Goal: Task Accomplishment & Management: Manage account settings

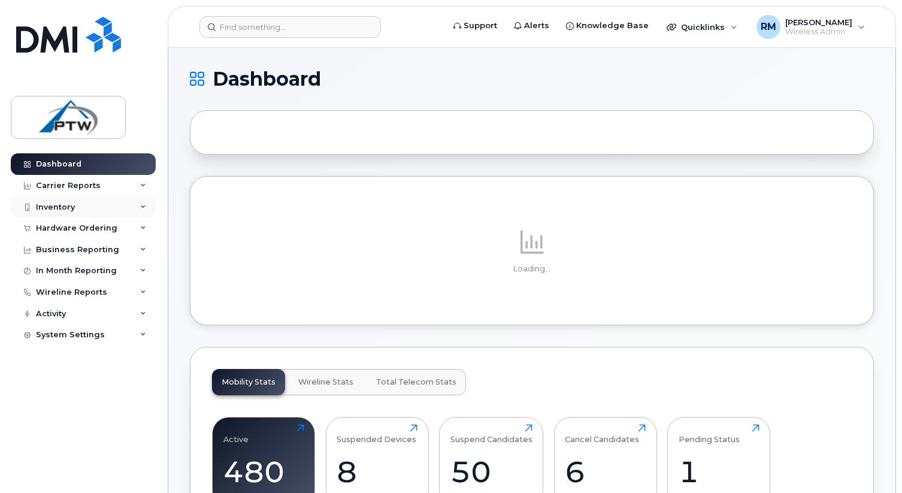
click at [85, 203] on div "Inventory" at bounding box center [83, 207] width 145 height 22
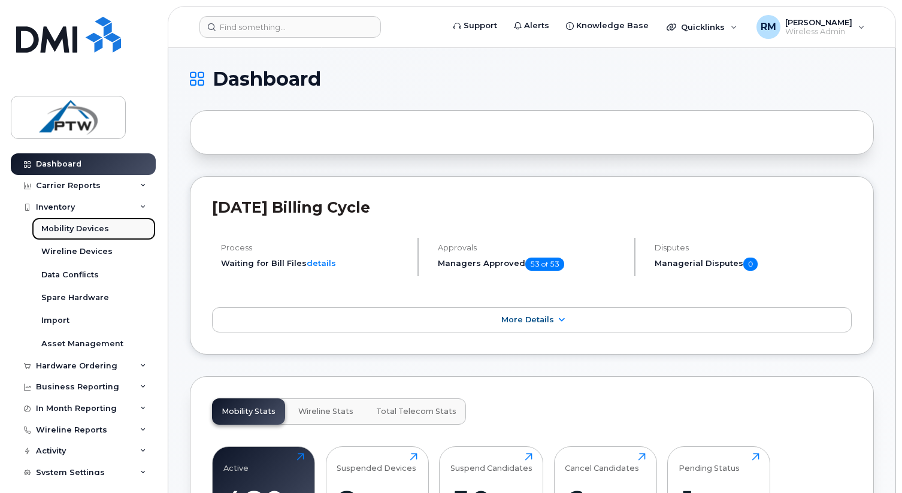
click at [83, 232] on div "Mobility Devices" at bounding box center [75, 228] width 68 height 11
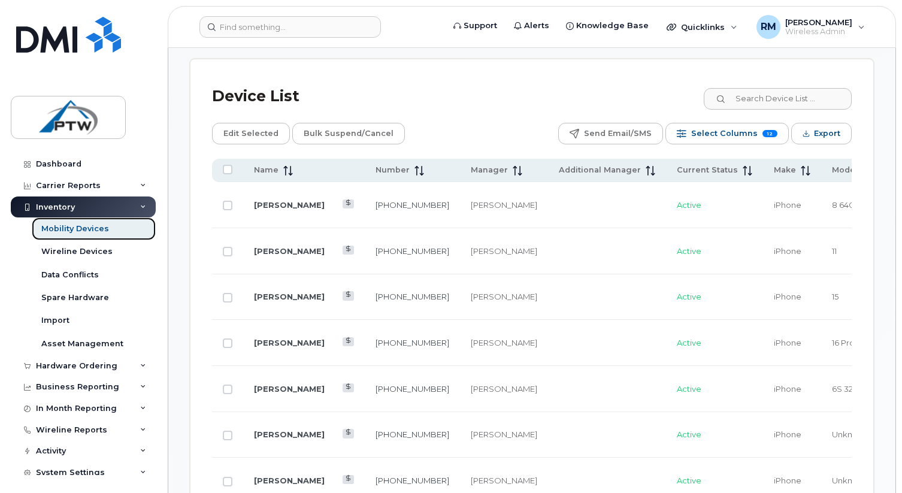
scroll to position [658, 0]
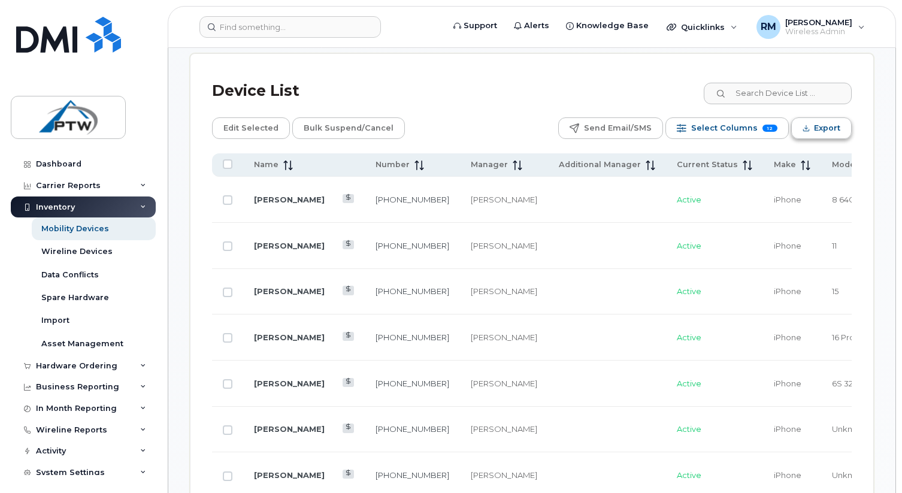
click at [814, 119] on span "Export" at bounding box center [827, 128] width 26 height 18
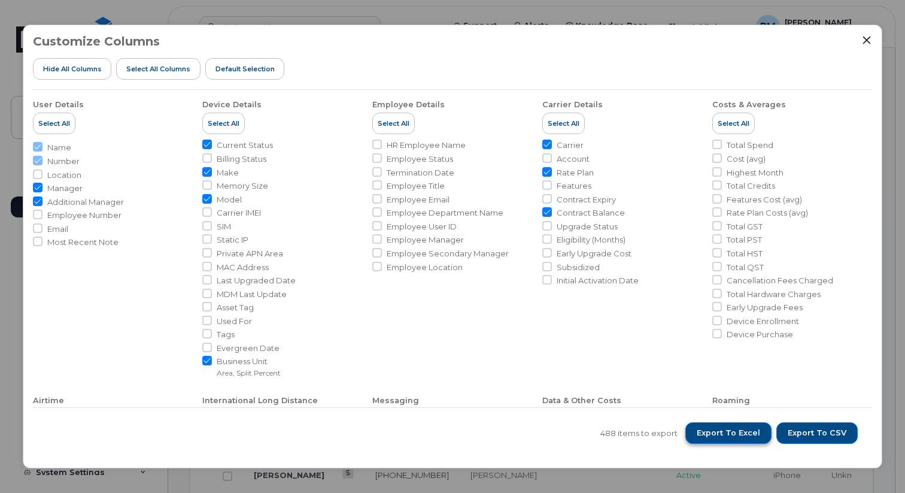
click at [750, 432] on span "Export to Excel" at bounding box center [728, 433] width 63 height 11
click at [864, 44] on icon "Close" at bounding box center [867, 40] width 10 height 10
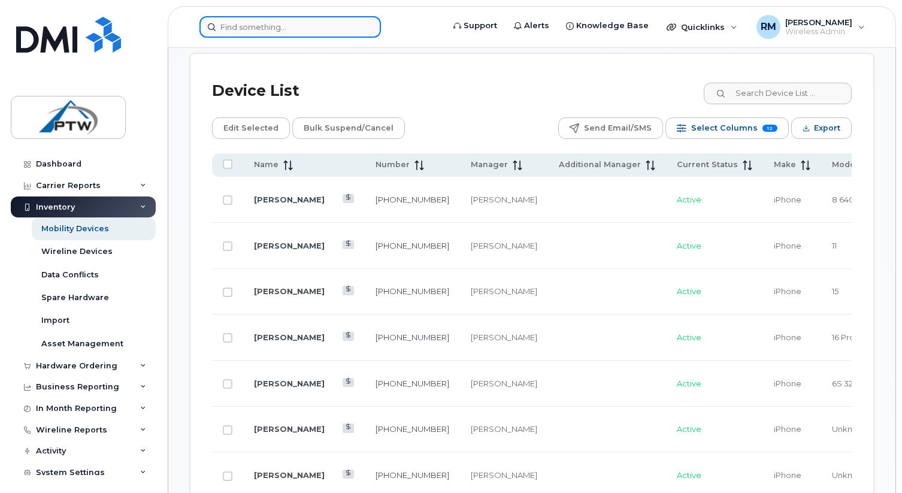
click at [334, 32] on input at bounding box center [289, 27] width 181 height 22
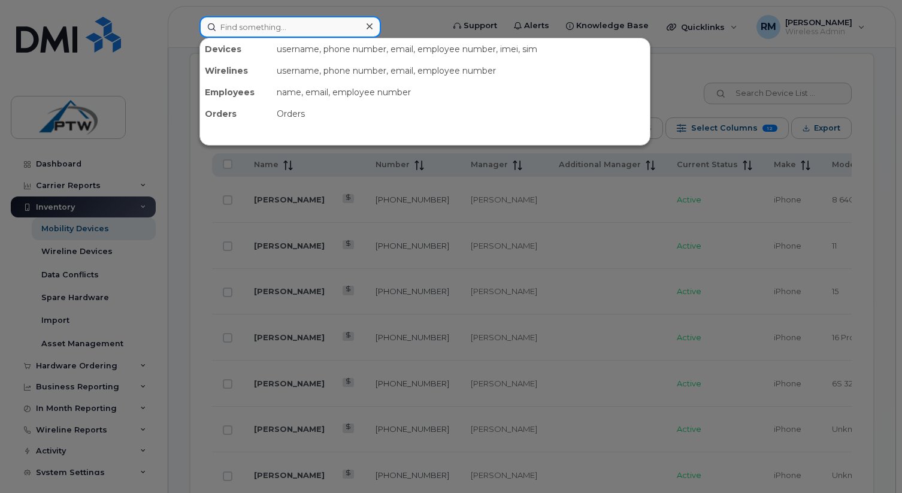
paste input "587-433-9071"
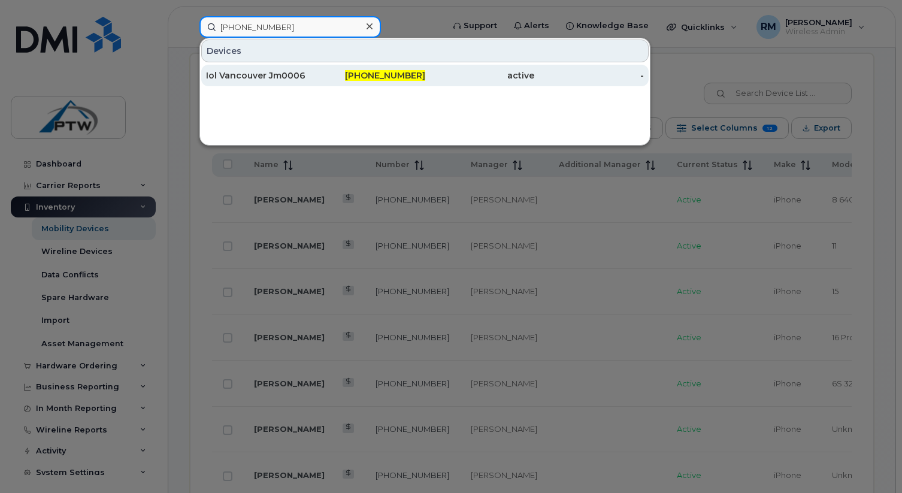
type input "587-433-9071"
click at [396, 75] on span "587-433-9071" at bounding box center [385, 75] width 80 height 11
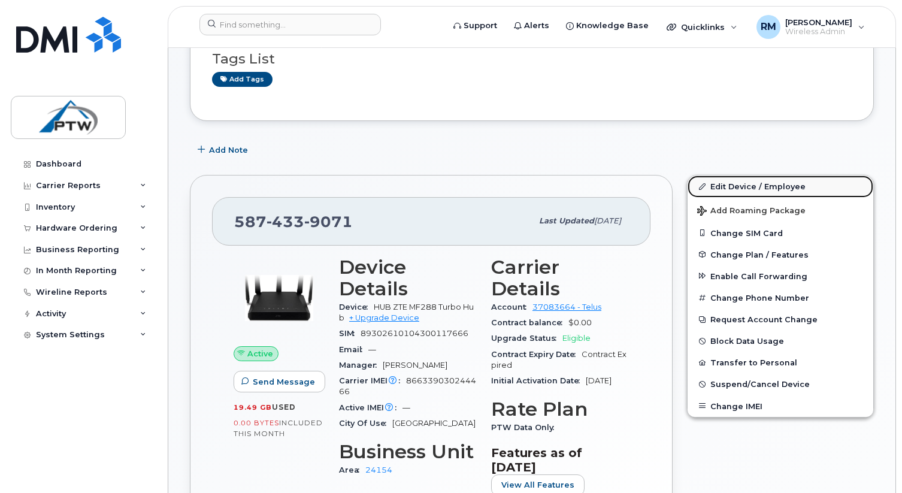
scroll to position [110, 0]
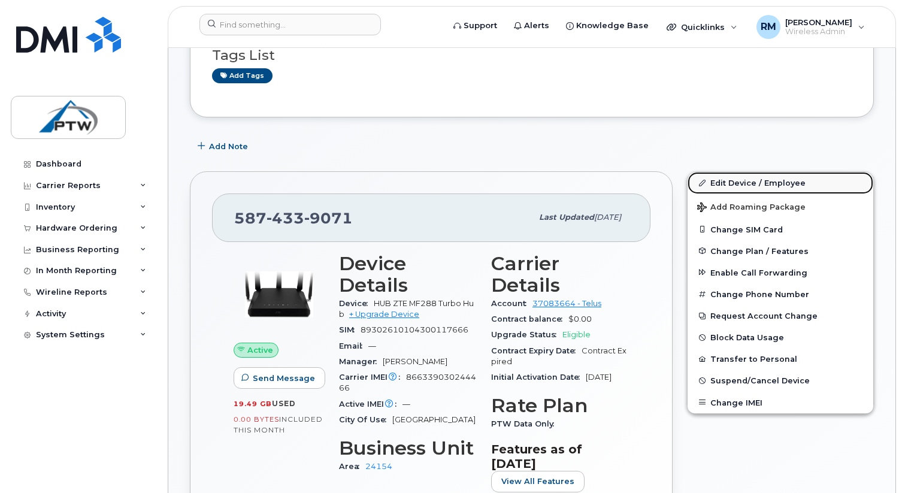
click at [750, 187] on link "Edit Device / Employee" at bounding box center [780, 183] width 186 height 22
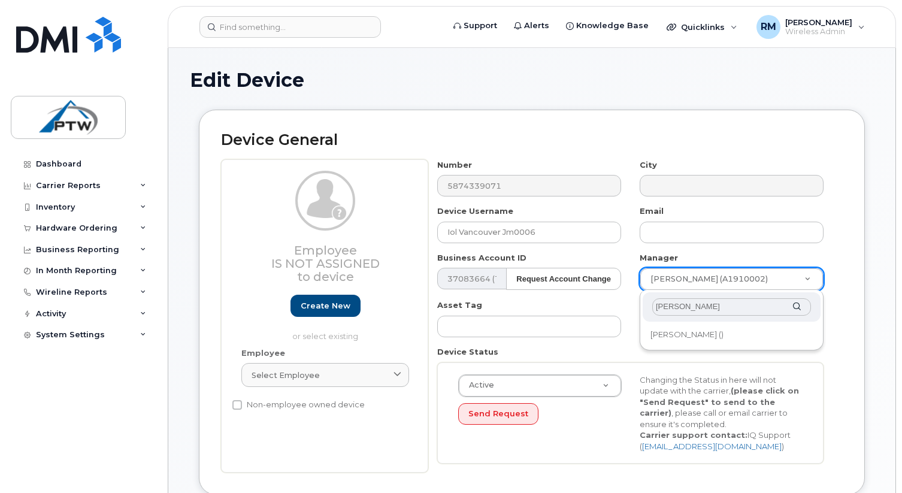
type input "jon e"
type input "2746992"
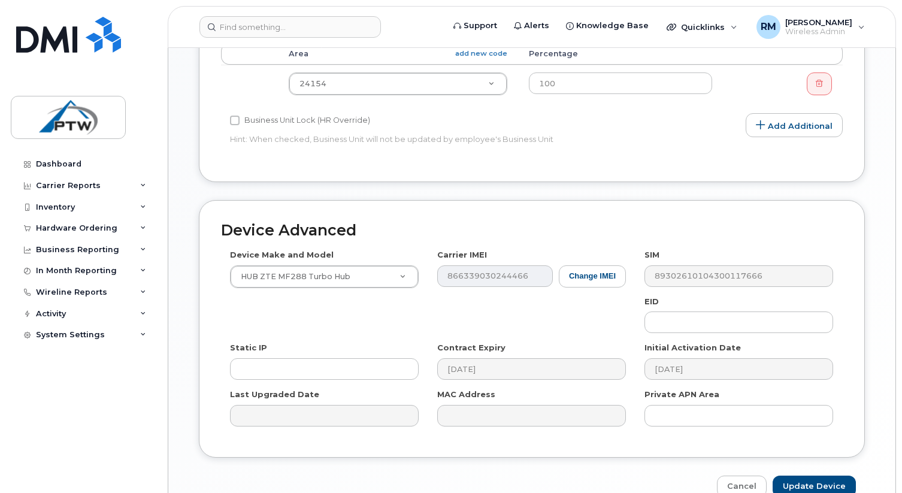
scroll to position [583, 0]
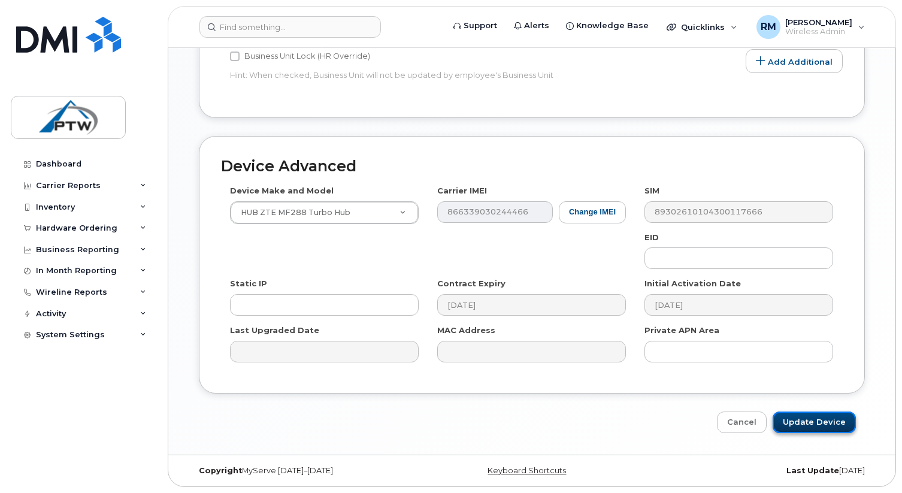
click at [794, 419] on input "Update Device" at bounding box center [813, 422] width 83 height 22
type input "Saving..."
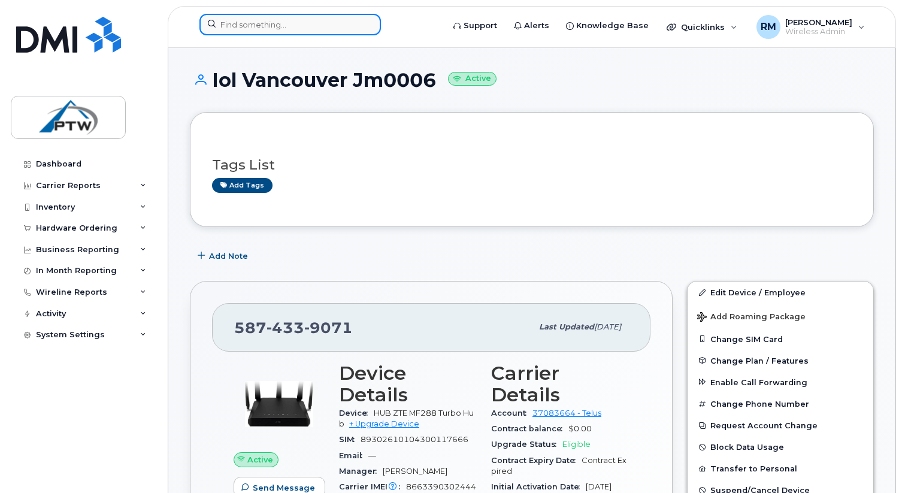
click at [271, 26] on input at bounding box center [289, 25] width 181 height 22
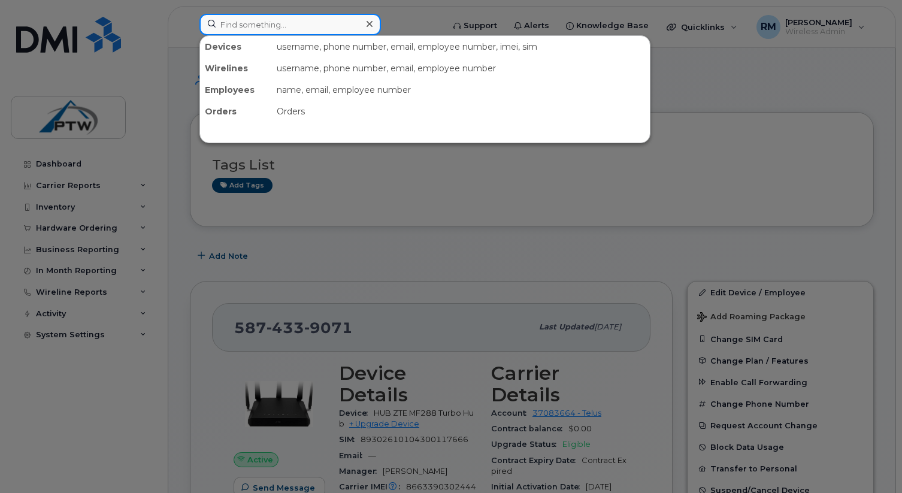
paste input "[PHONE_NUMBER]"
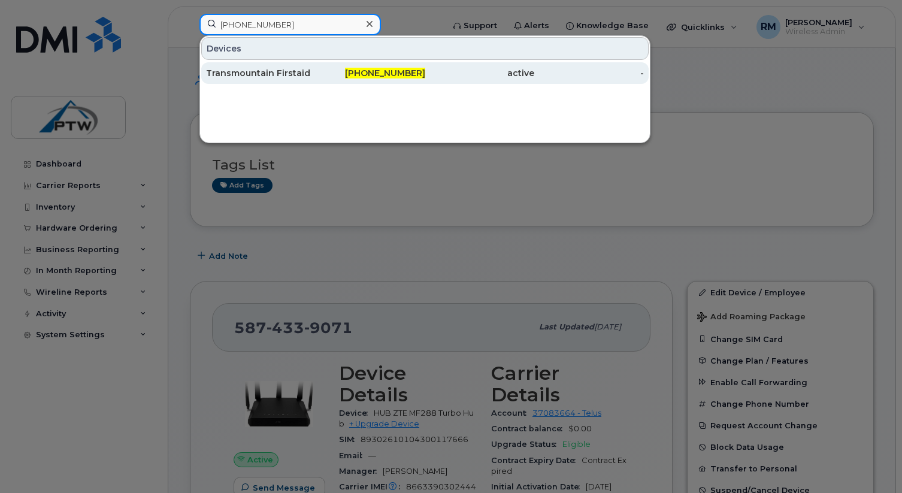
type input "604-202-4922"
click at [286, 69] on div "Transmountain Firstaid" at bounding box center [261, 73] width 110 height 12
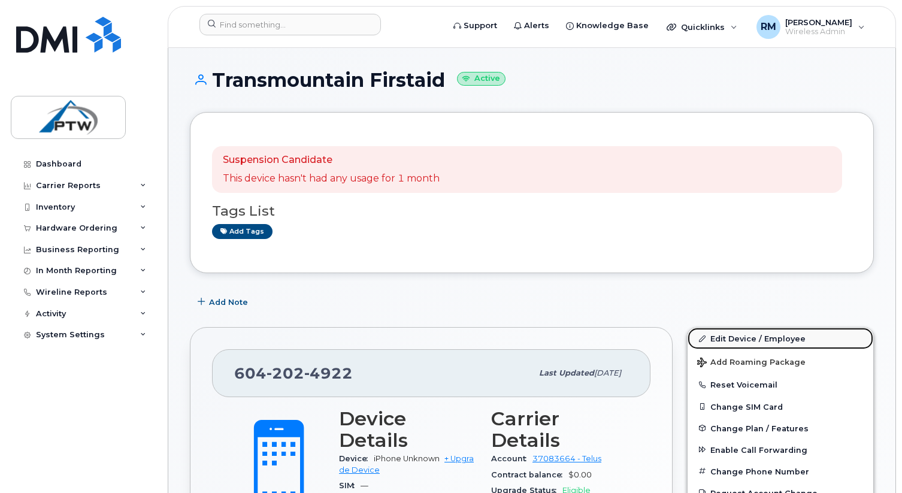
click at [750, 341] on link "Edit Device / Employee" at bounding box center [780, 339] width 186 height 22
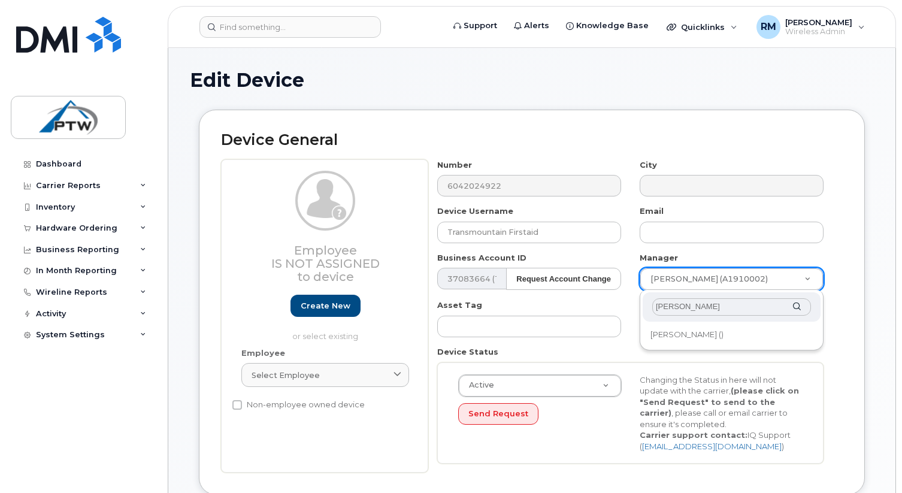
type input "jon e"
type input "2746992"
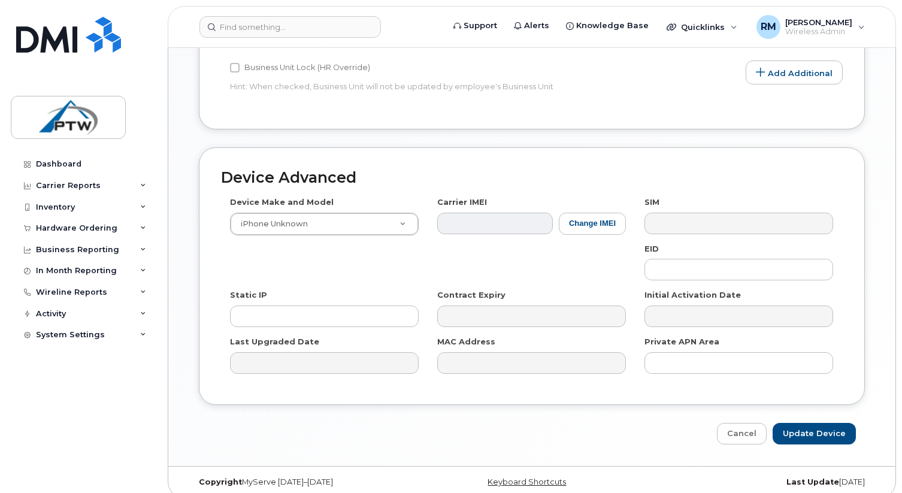
scroll to position [583, 0]
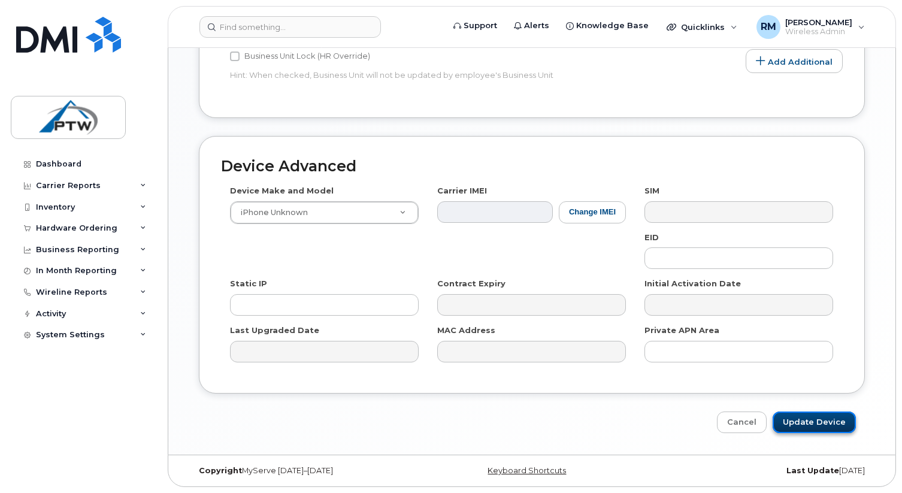
click at [809, 419] on input "Update Device" at bounding box center [813, 422] width 83 height 22
type input "Saving..."
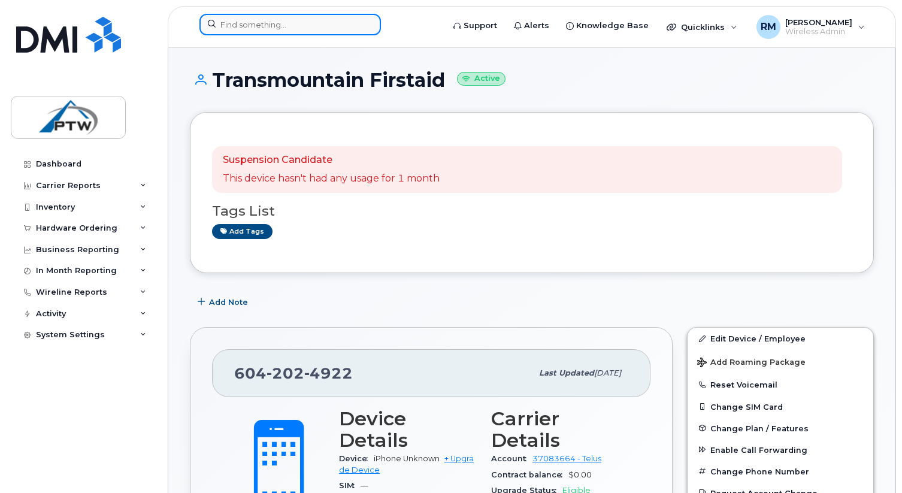
click at [277, 25] on input at bounding box center [289, 25] width 181 height 22
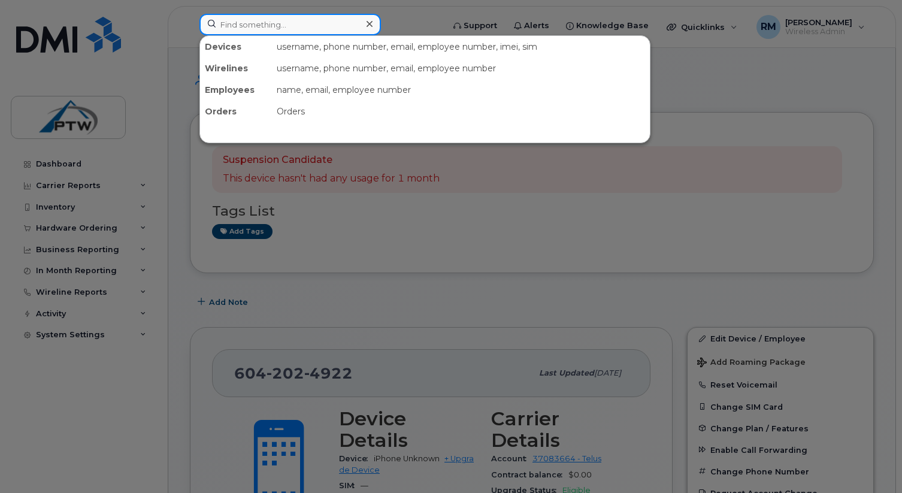
paste input "604-202-6603"
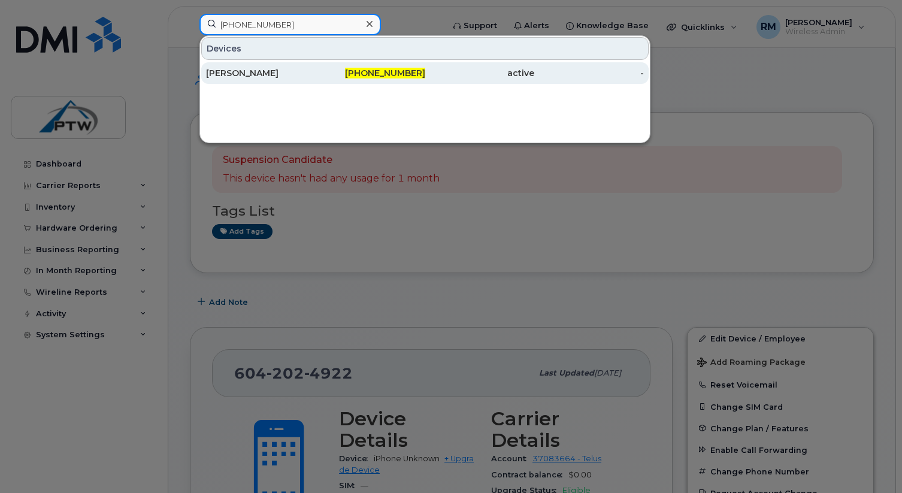
type input "604-202-6603"
click at [371, 71] on span "604-202-6603" at bounding box center [385, 73] width 80 height 11
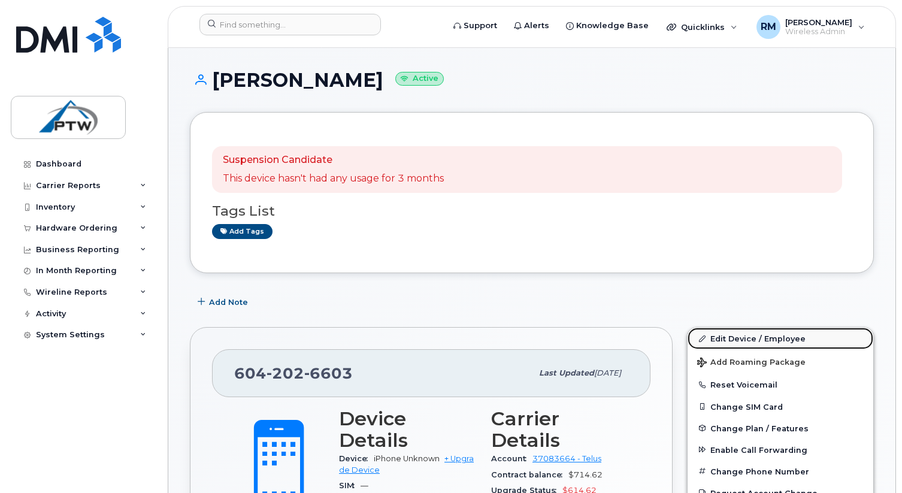
click at [741, 331] on link "Edit Device / Employee" at bounding box center [780, 339] width 186 height 22
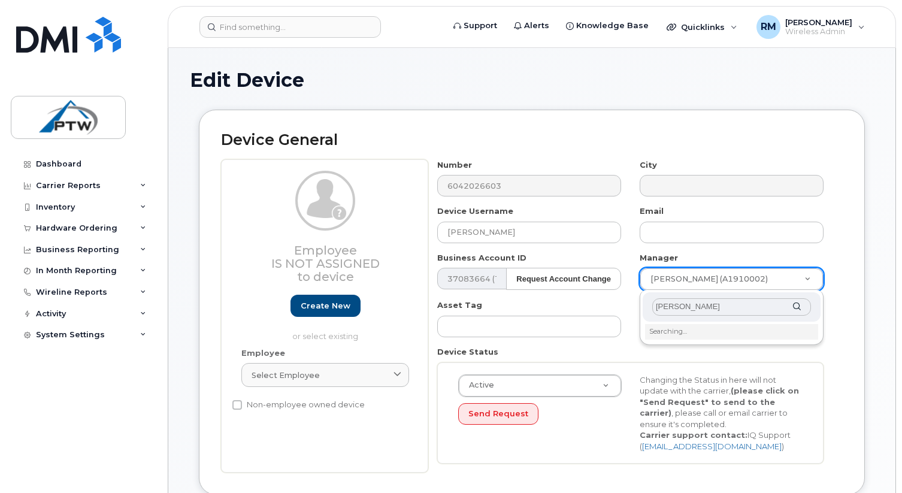
type input "[PERSON_NAME]"
type input "2746992"
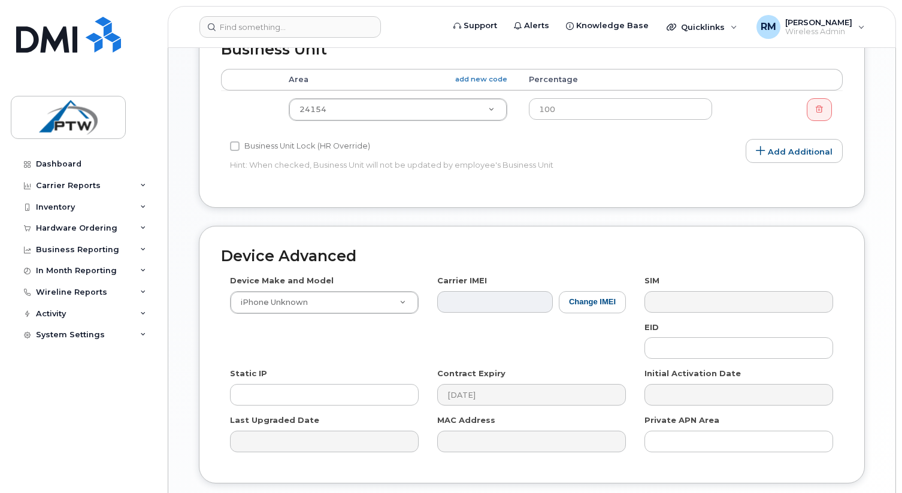
scroll to position [583, 0]
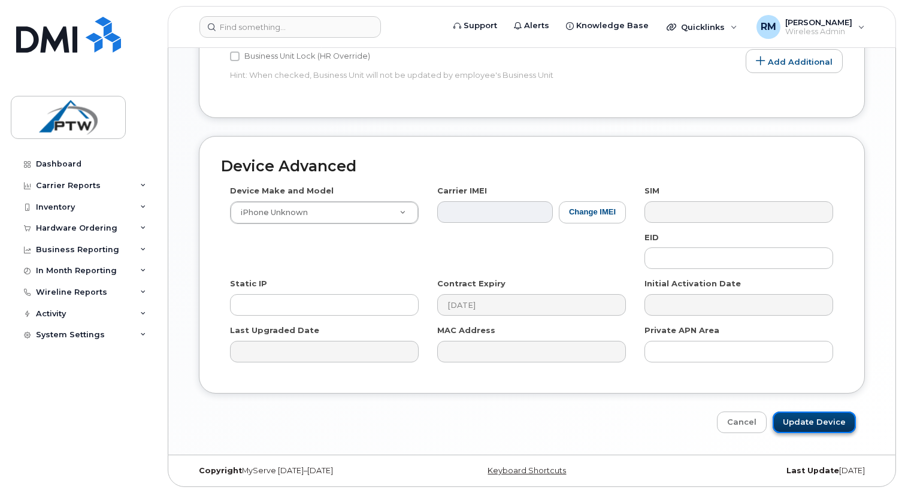
click at [810, 426] on input "Update Device" at bounding box center [813, 422] width 83 height 22
type input "Saving..."
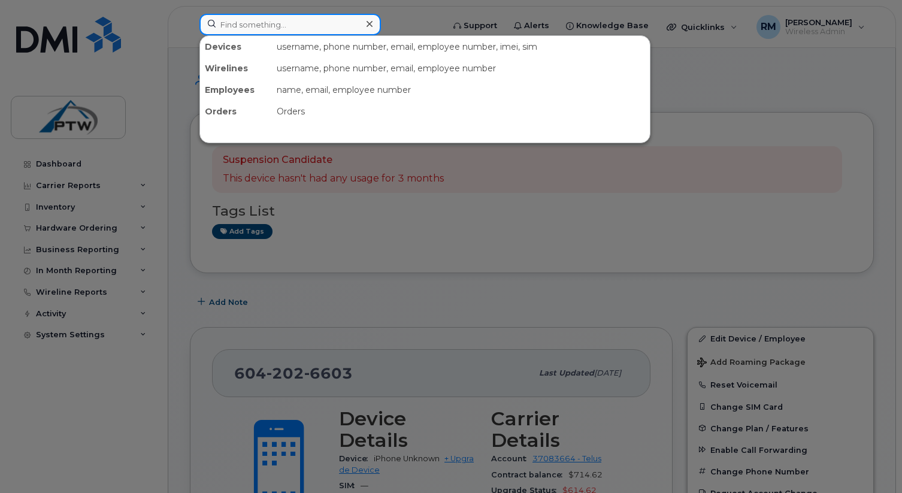
click at [317, 29] on input at bounding box center [289, 25] width 181 height 22
paste input "604-209-4009"
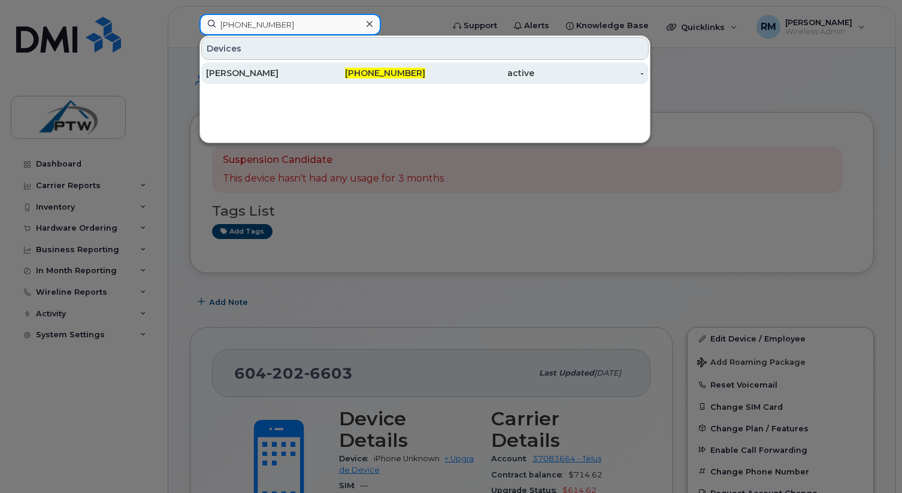
type input "604-209-4009"
click at [393, 78] on span "604-209-4009" at bounding box center [385, 73] width 80 height 11
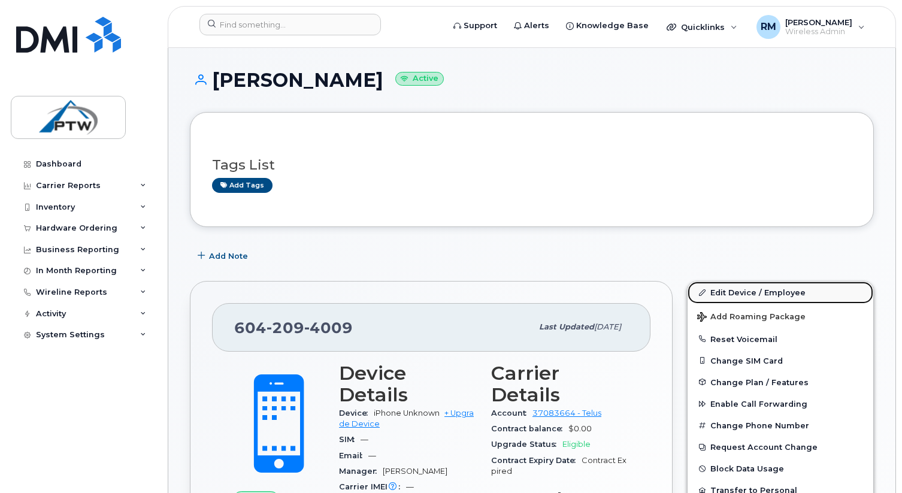
click at [717, 292] on link "Edit Device / Employee" at bounding box center [780, 292] width 186 height 22
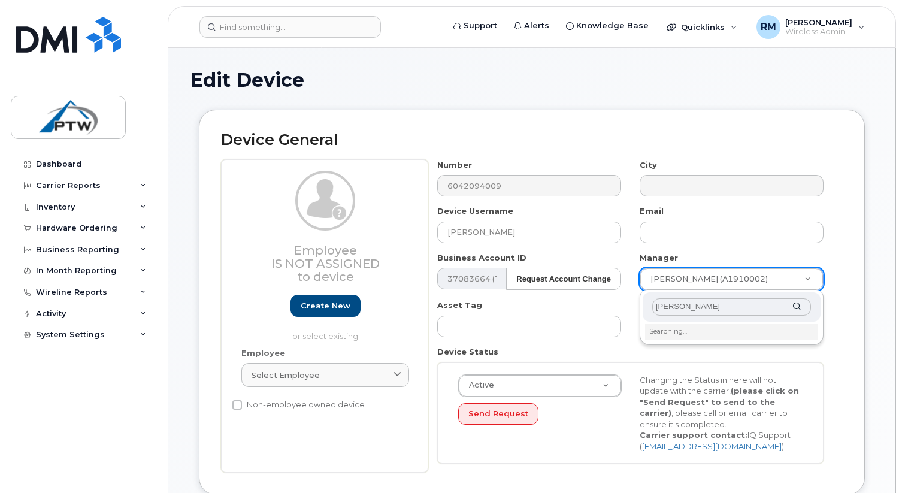
type input "jon e"
type input "2746992"
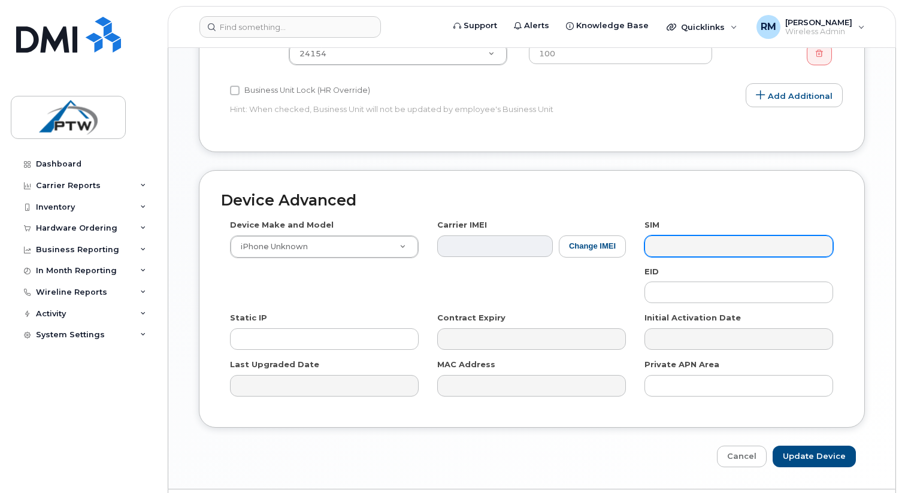
scroll to position [583, 0]
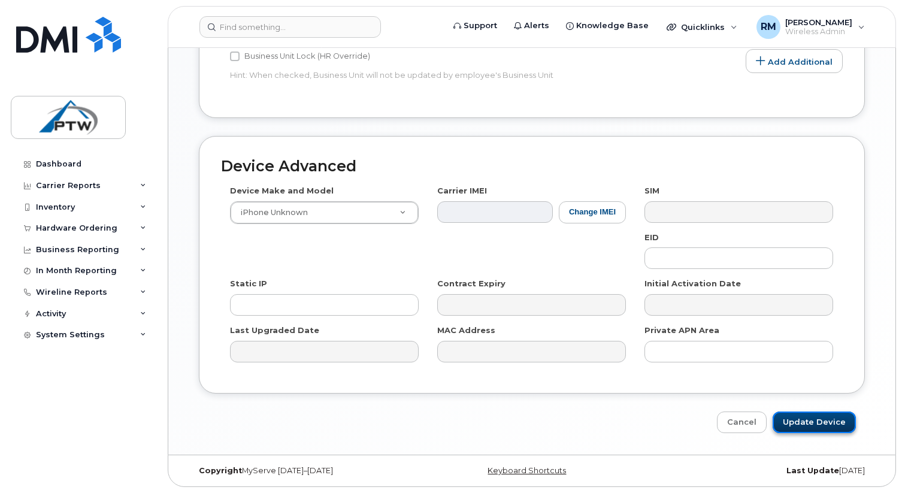
click at [820, 423] on input "Update Device" at bounding box center [813, 422] width 83 height 22
type input "Saving..."
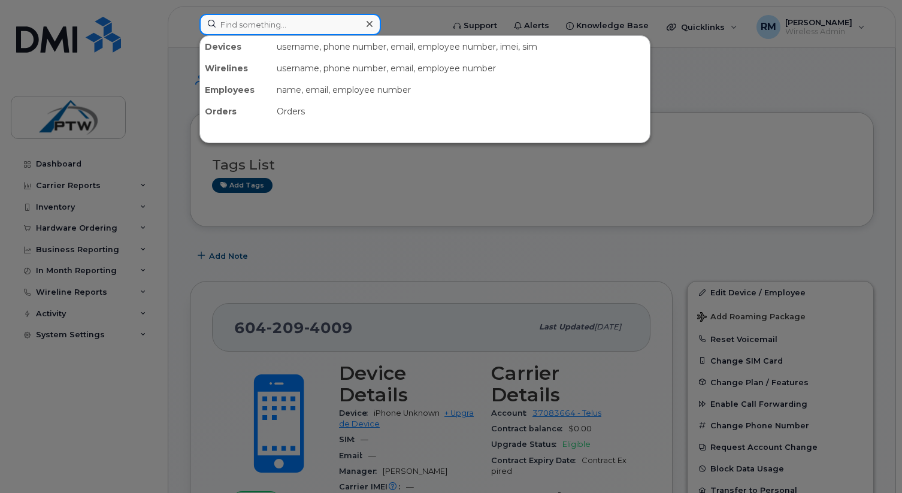
click at [251, 28] on input at bounding box center [289, 25] width 181 height 22
paste input "604-290-5948"
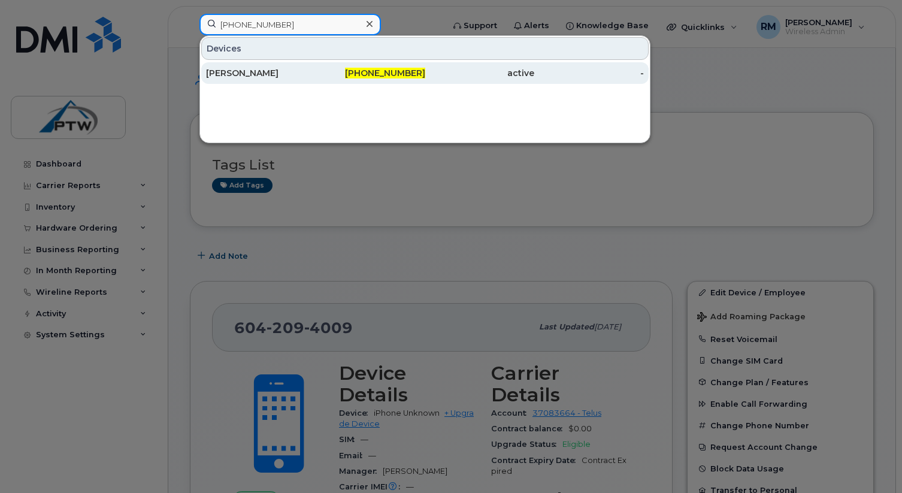
type input "604-290-5948"
click at [261, 76] on div "Kristen Guiltner" at bounding box center [261, 73] width 110 height 12
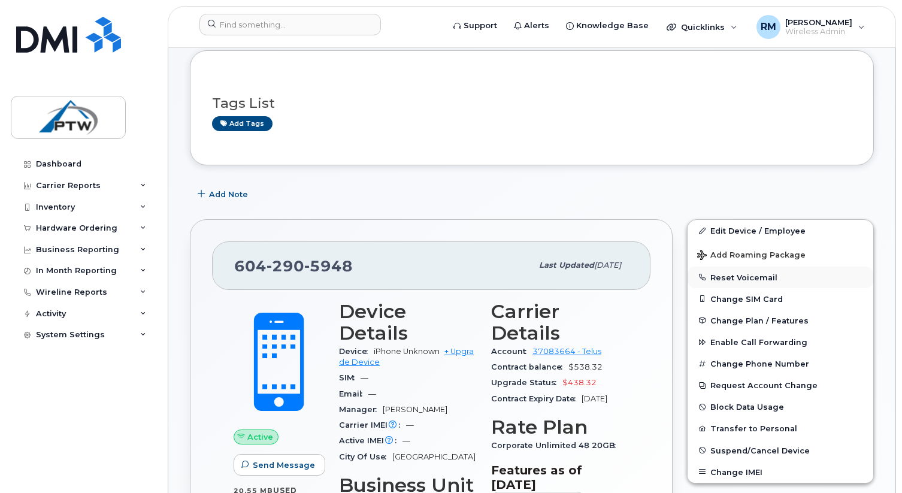
scroll to position [65, 0]
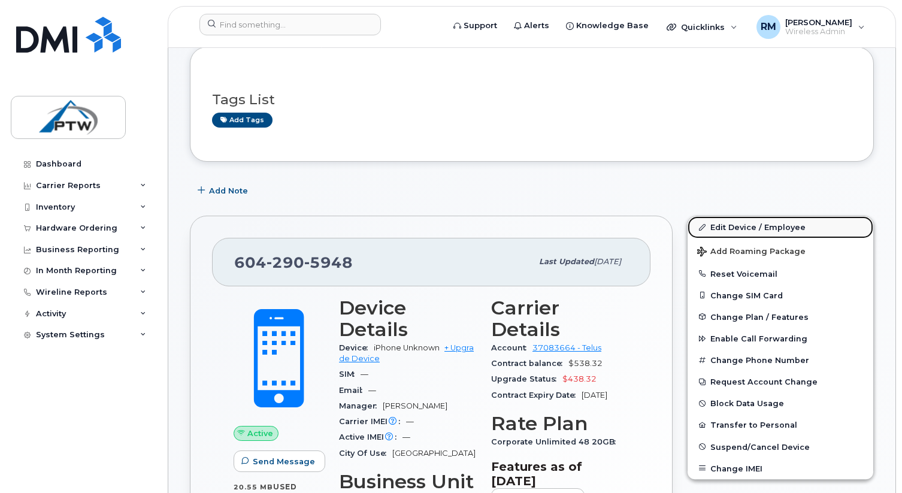
click at [736, 226] on link "Edit Device / Employee" at bounding box center [780, 227] width 186 height 22
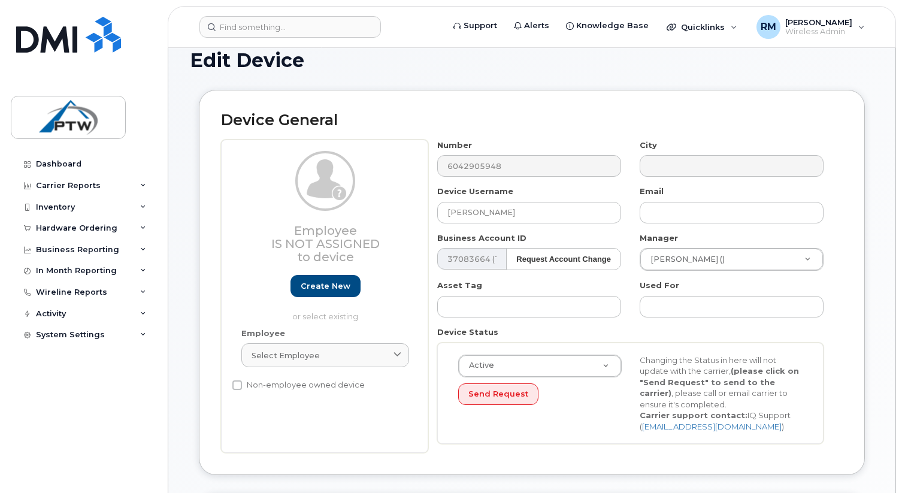
scroll to position [20, 0]
click at [292, 29] on input at bounding box center [289, 27] width 181 height 22
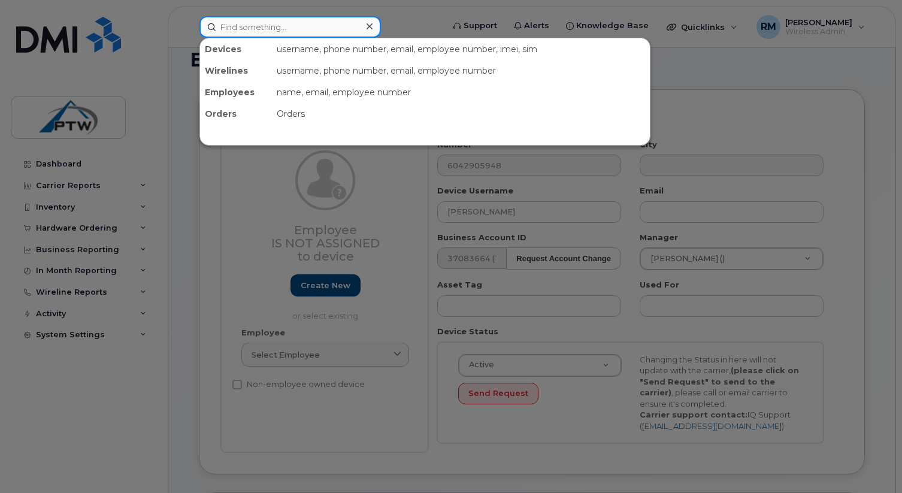
paste input "672-965-8978"
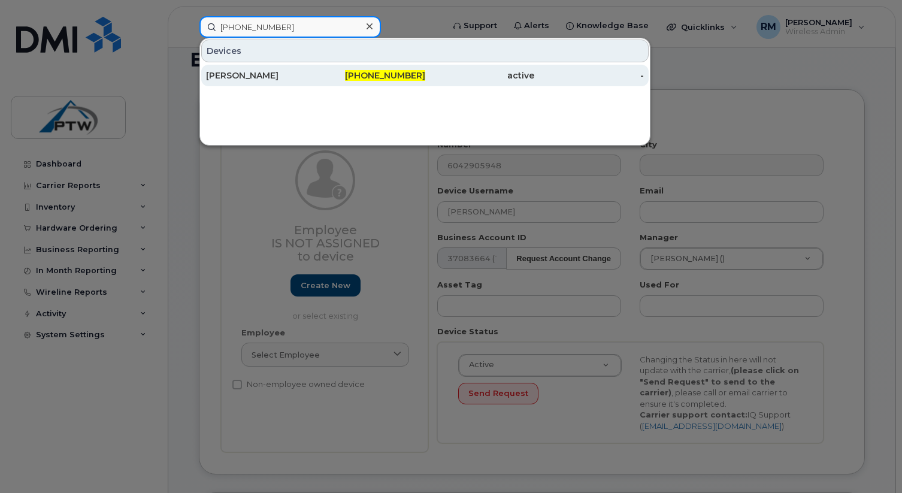
type input "672-965-8978"
click at [238, 76] on div "Jim Dewar" at bounding box center [261, 75] width 110 height 12
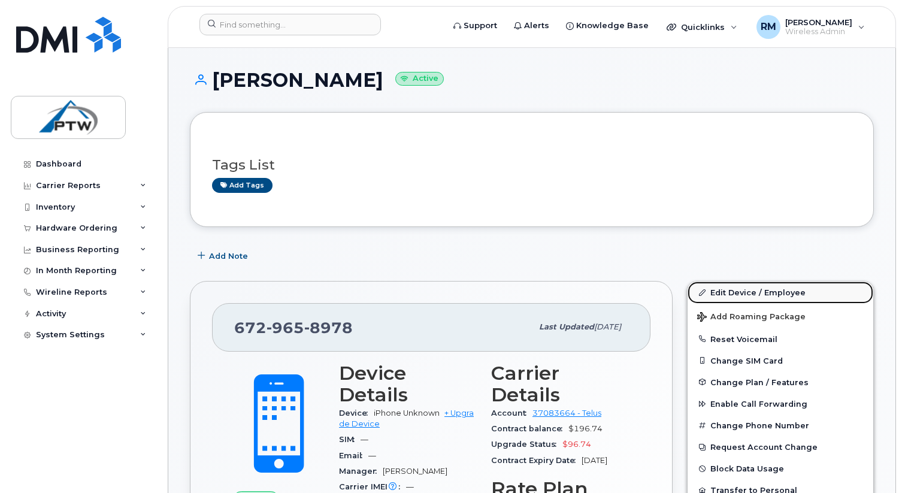
click at [750, 297] on link "Edit Device / Employee" at bounding box center [780, 292] width 186 height 22
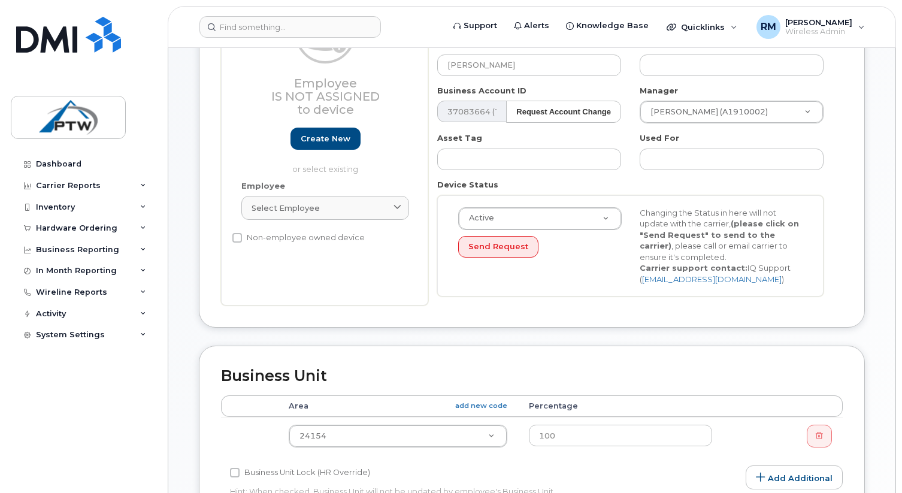
scroll to position [168, 0]
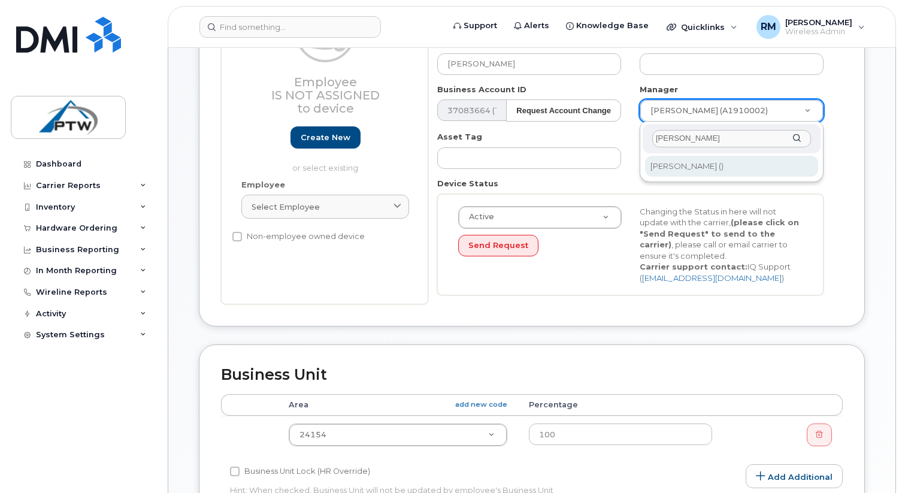
type input "jon e"
type input "2746992"
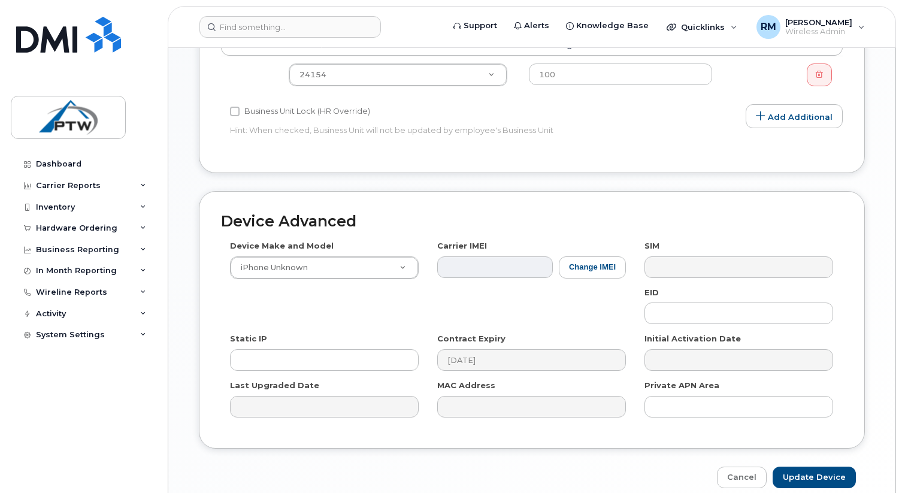
scroll to position [583, 0]
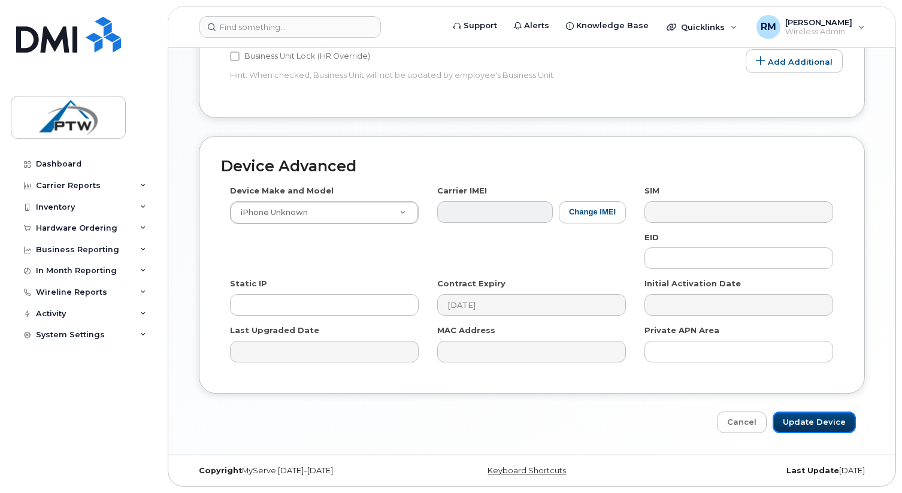
drag, startPoint x: 802, startPoint y: 420, endPoint x: 759, endPoint y: 381, distance: 57.7
click at [802, 420] on input "Update Device" at bounding box center [813, 422] width 83 height 22
type input "Saving..."
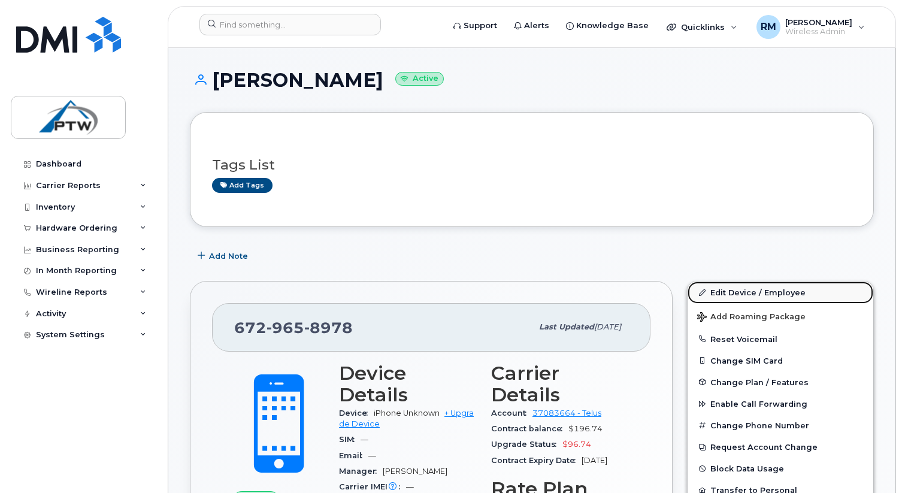
click at [747, 289] on link "Edit Device / Employee" at bounding box center [780, 292] width 186 height 22
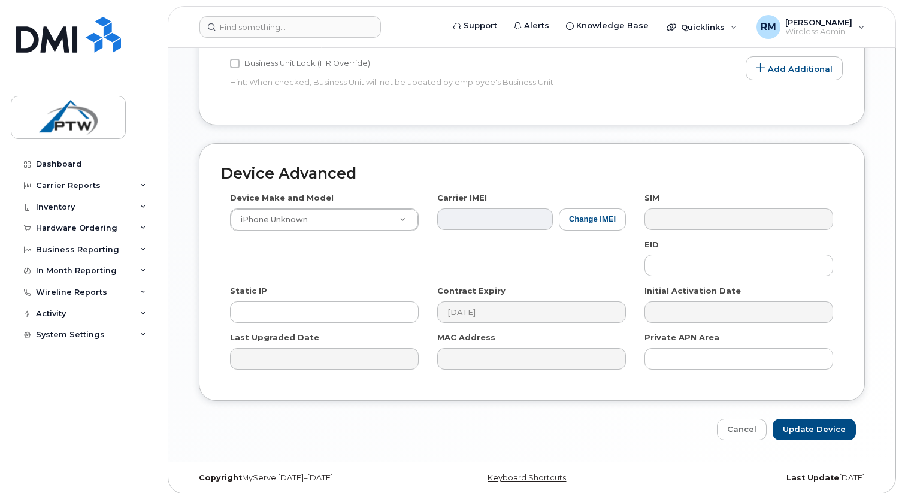
scroll to position [583, 0]
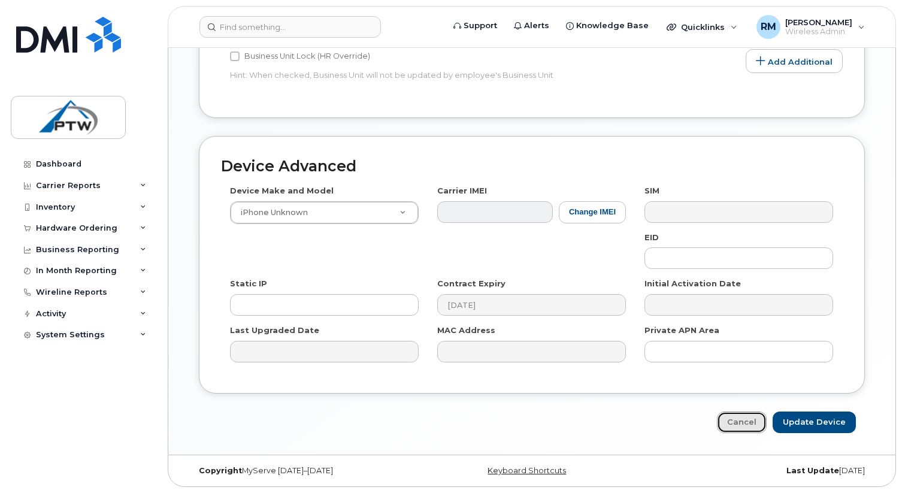
click at [747, 423] on link "Cancel" at bounding box center [742, 422] width 50 height 22
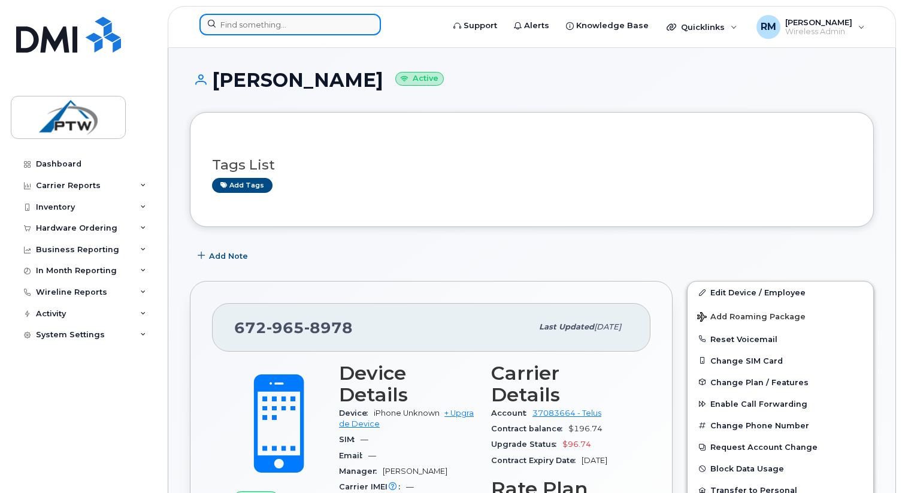
click at [311, 25] on input at bounding box center [289, 25] width 181 height 22
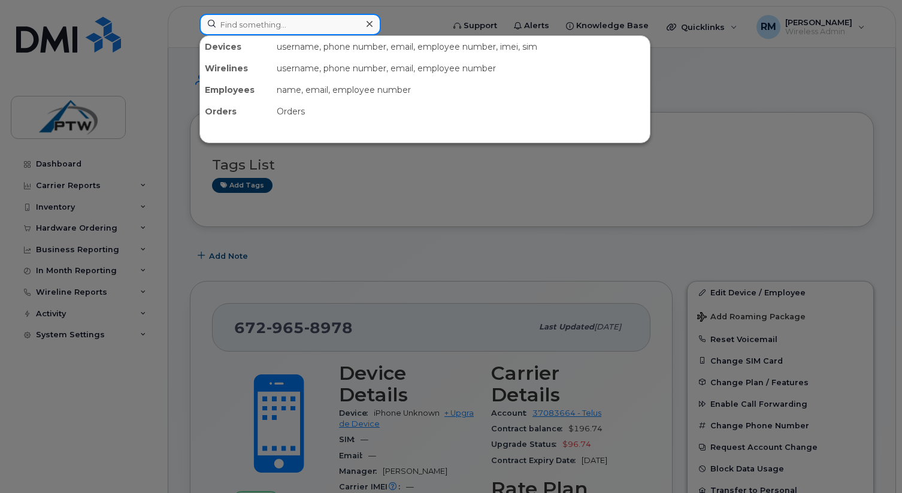
paste input "[PHONE_NUMBER]"
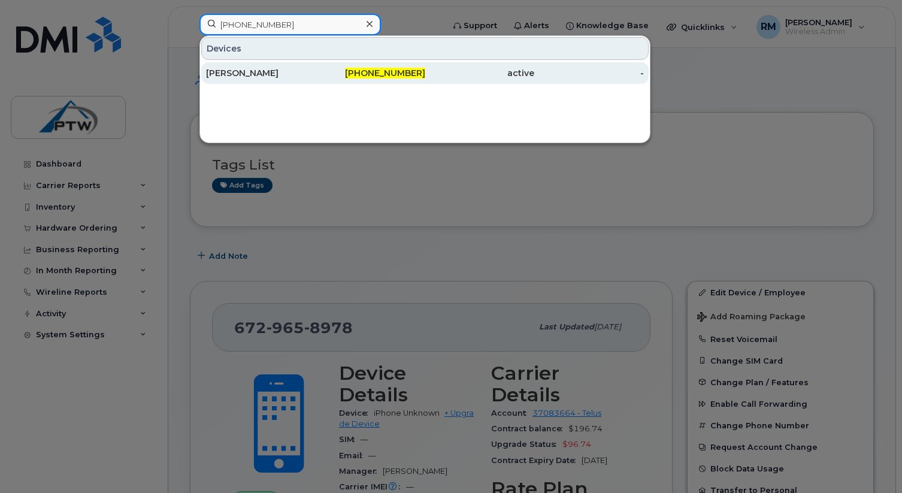
type input "[PHONE_NUMBER]"
click at [244, 74] on div "[PERSON_NAME]" at bounding box center [261, 73] width 110 height 12
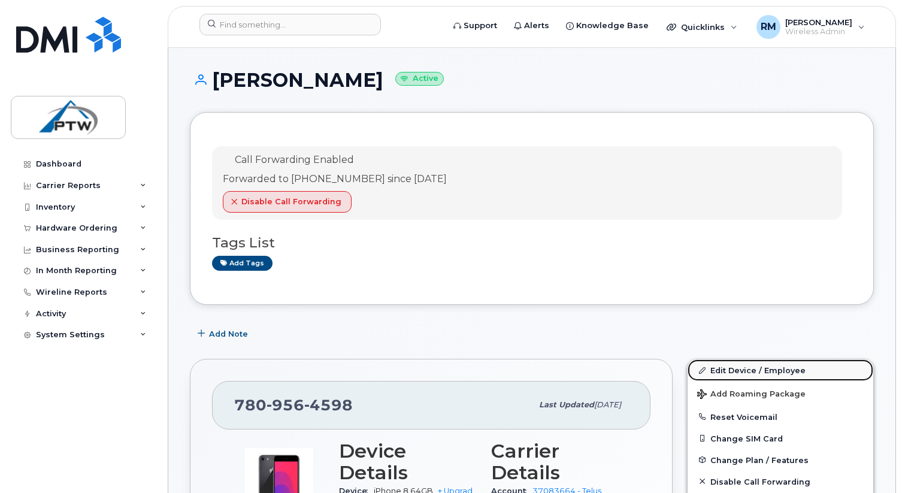
click at [717, 368] on link "Edit Device / Employee" at bounding box center [780, 370] width 186 height 22
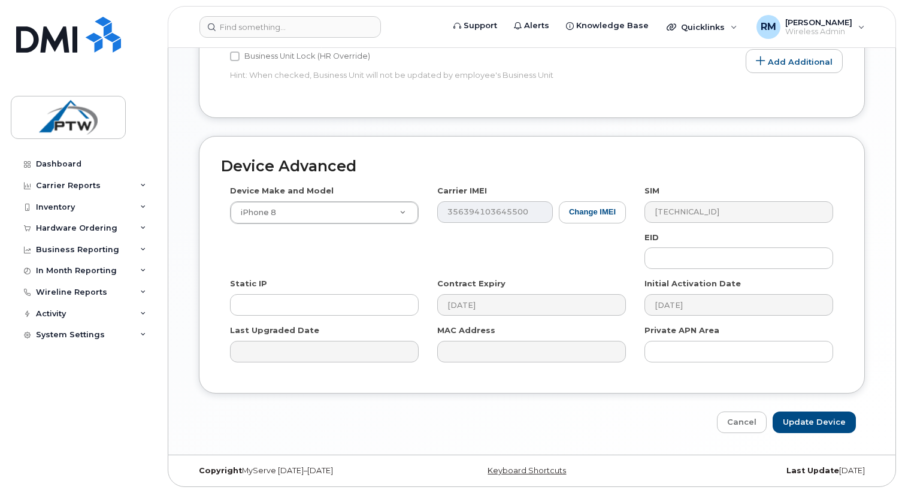
scroll to position [583, 0]
click at [742, 426] on link "Cancel" at bounding box center [742, 422] width 50 height 22
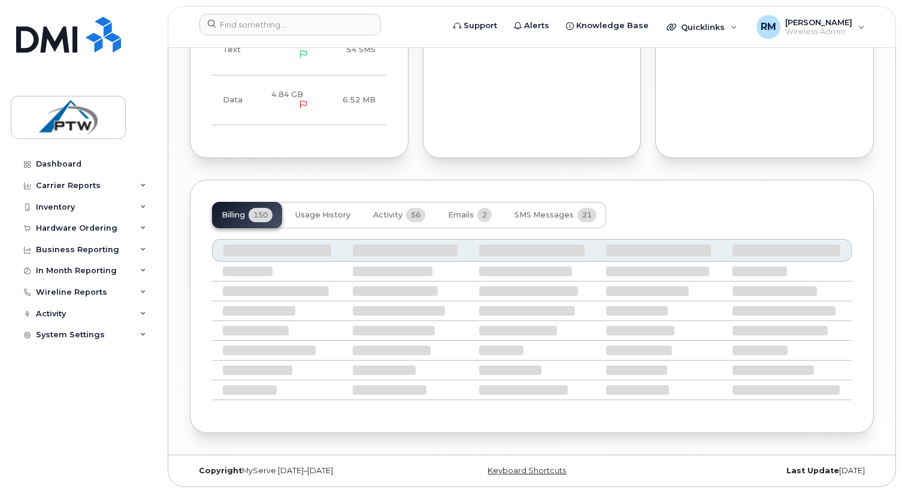
scroll to position [948, 0]
